Goal: Task Accomplishment & Management: Use online tool/utility

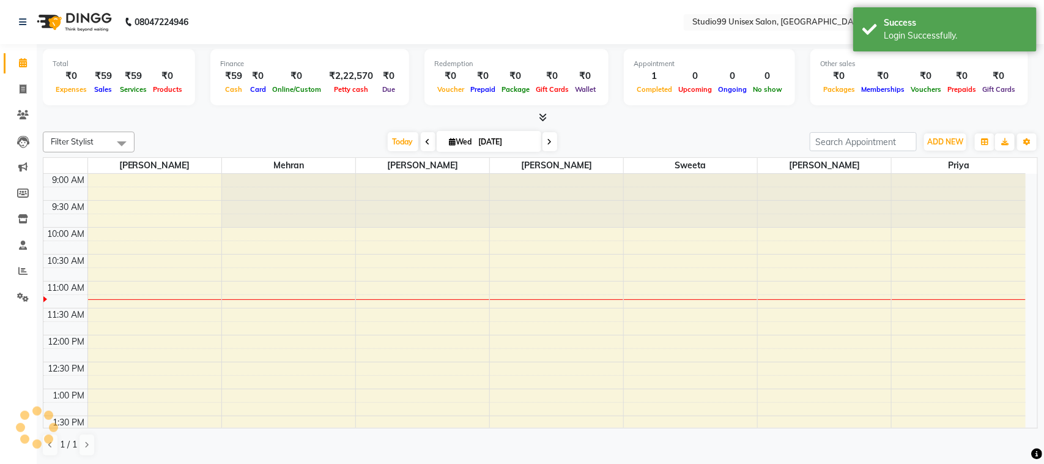
select select "en"
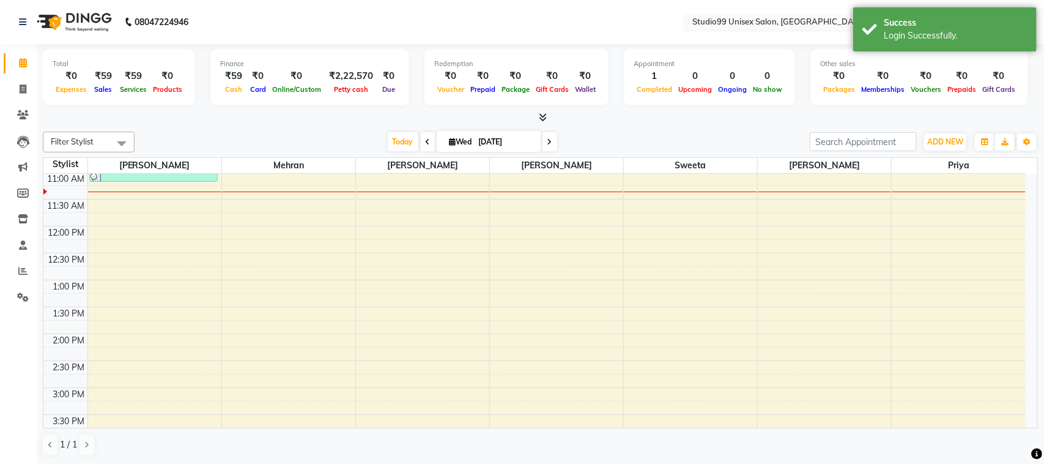
click at [785, 21] on input "text" at bounding box center [778, 23] width 177 height 12
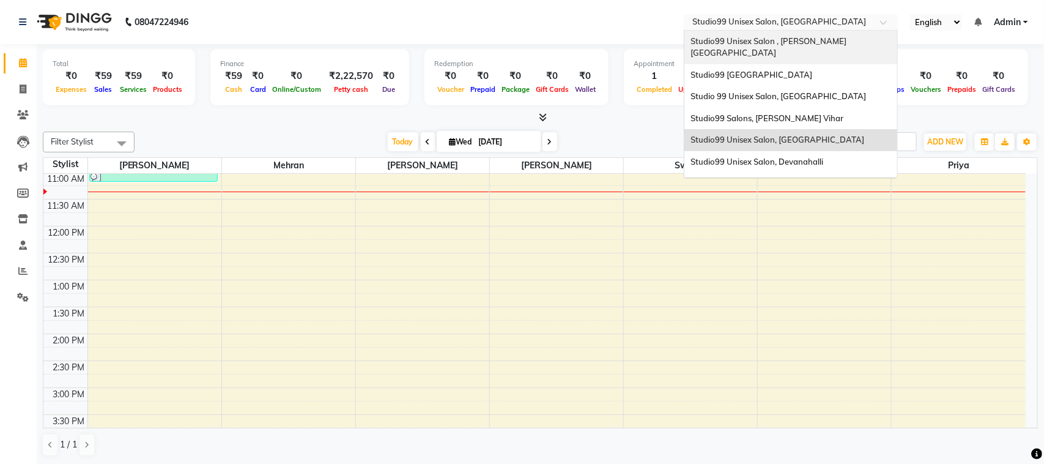
click at [769, 42] on span "Studio99 Unisex Salon , [PERSON_NAME][GEOGRAPHIC_DATA]" at bounding box center [769, 47] width 156 height 22
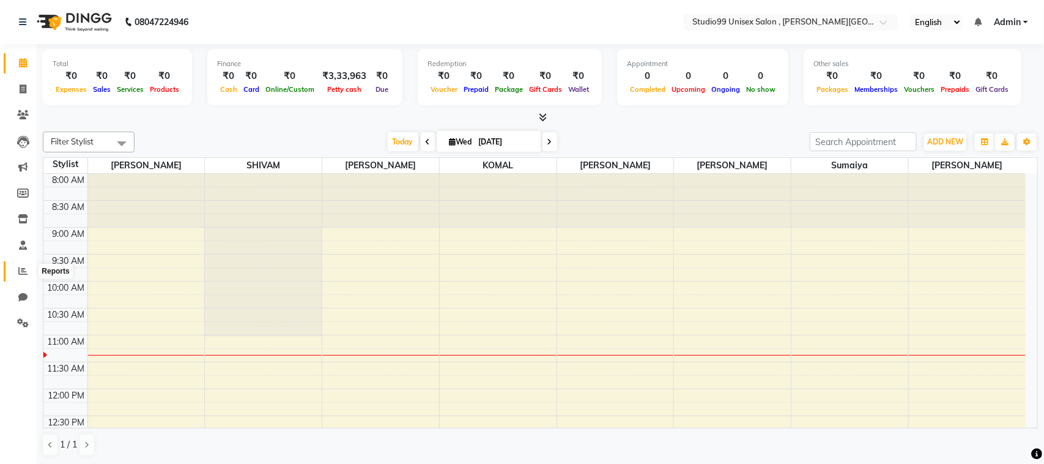
click at [21, 274] on icon at bounding box center [22, 270] width 9 height 9
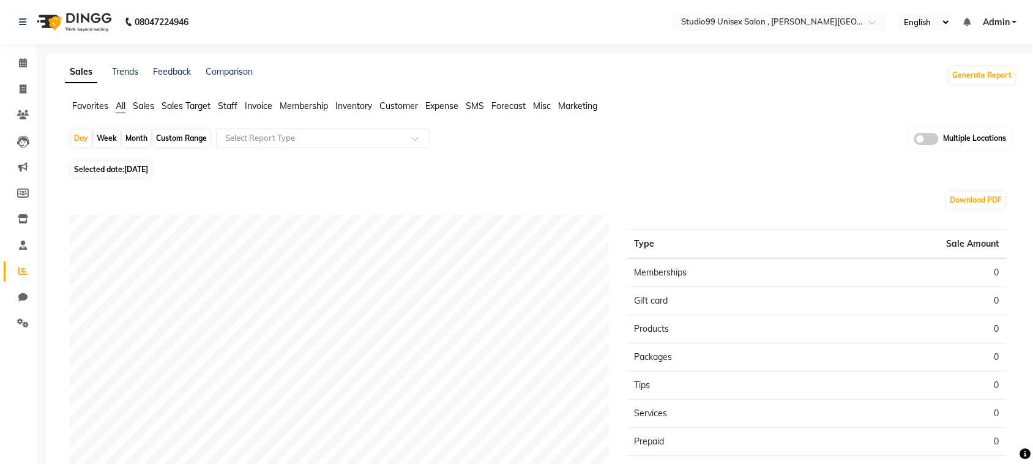
click at [173, 141] on div "Custom Range" at bounding box center [181, 138] width 57 height 17
select select "9"
select select "2025"
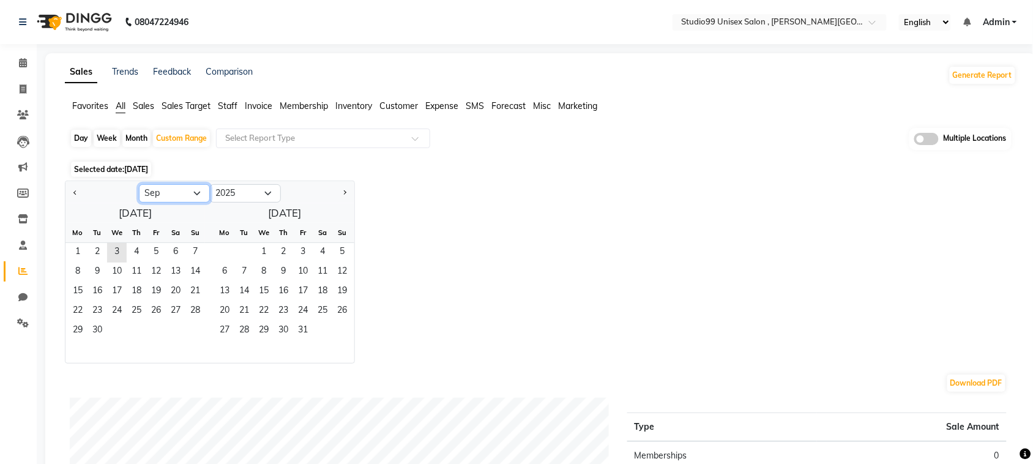
click at [196, 193] on select "Jan Feb Mar Apr May Jun [DATE] Aug Sep Oct Nov Dec" at bounding box center [174, 193] width 71 height 18
select select "8"
click at [139, 185] on select "Jan Feb Mar Apr May Jun [DATE] Aug Sep Oct Nov Dec" at bounding box center [174, 193] width 71 height 18
click at [158, 250] on span "1" at bounding box center [156, 253] width 20 height 20
click at [199, 332] on span "31" at bounding box center [195, 331] width 20 height 20
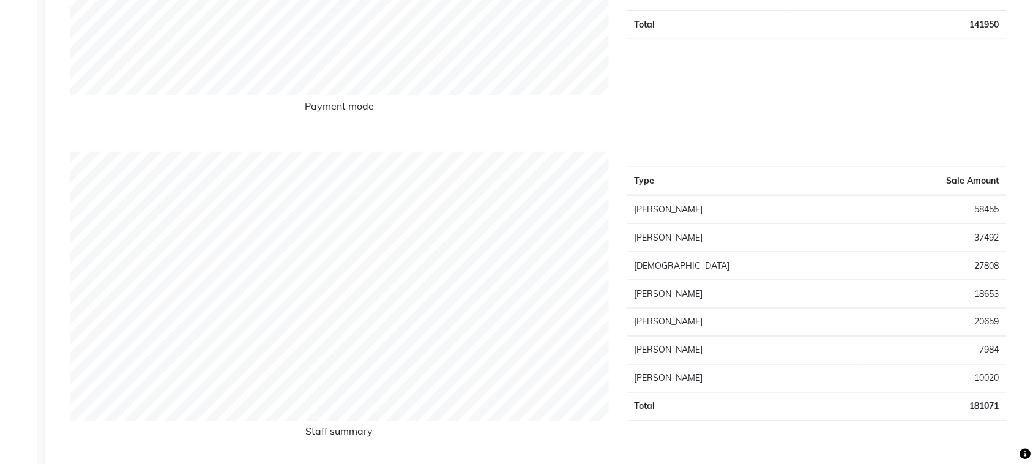
scroll to position [399, 0]
